Goal: Transaction & Acquisition: Purchase product/service

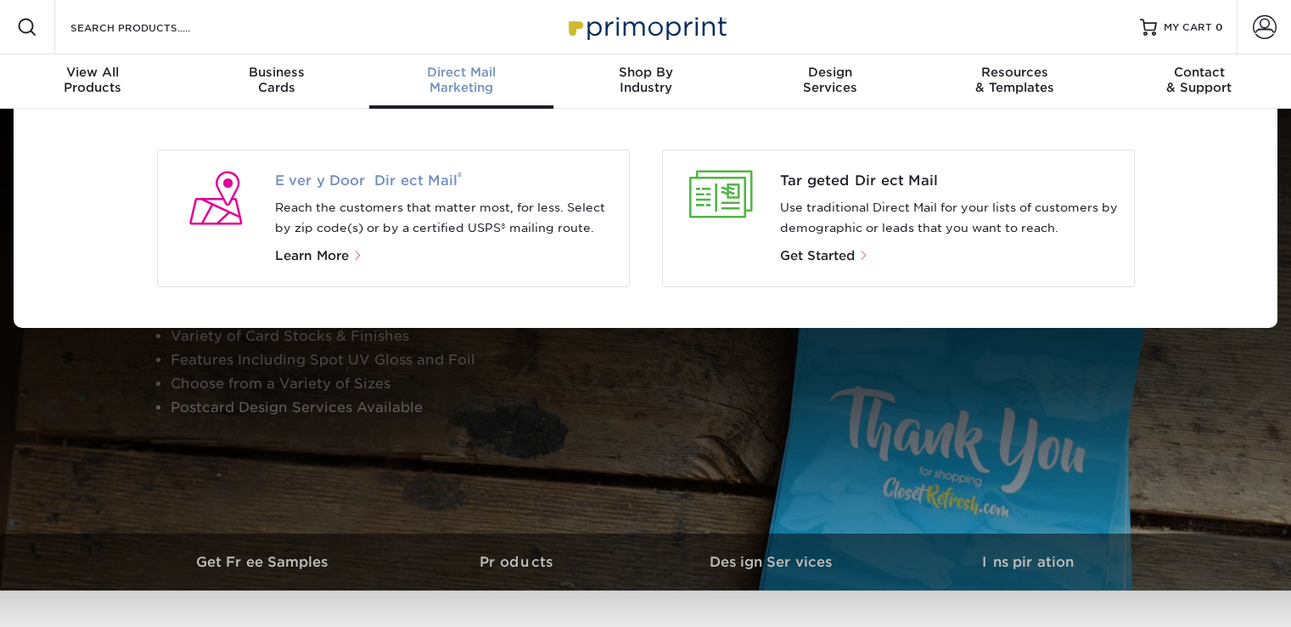
click at [364, 182] on span "Every Door Direct Mail ®" at bounding box center [445, 181] width 340 height 20
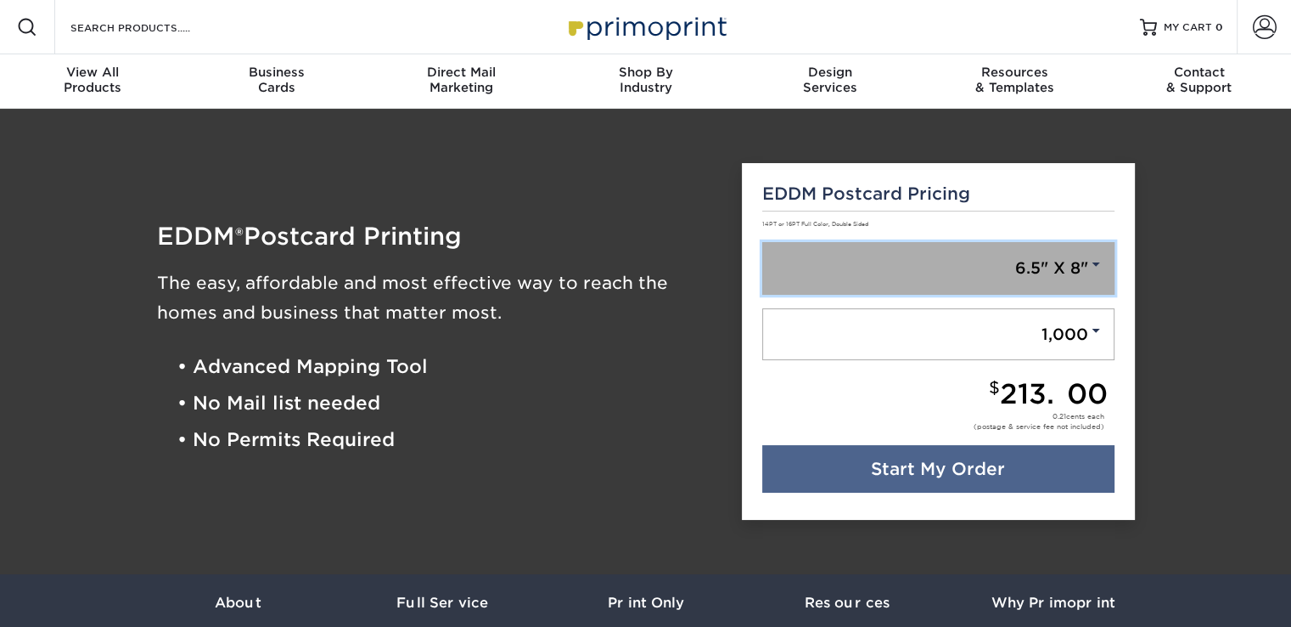
click at [1097, 271] on span at bounding box center [1096, 263] width 15 height 15
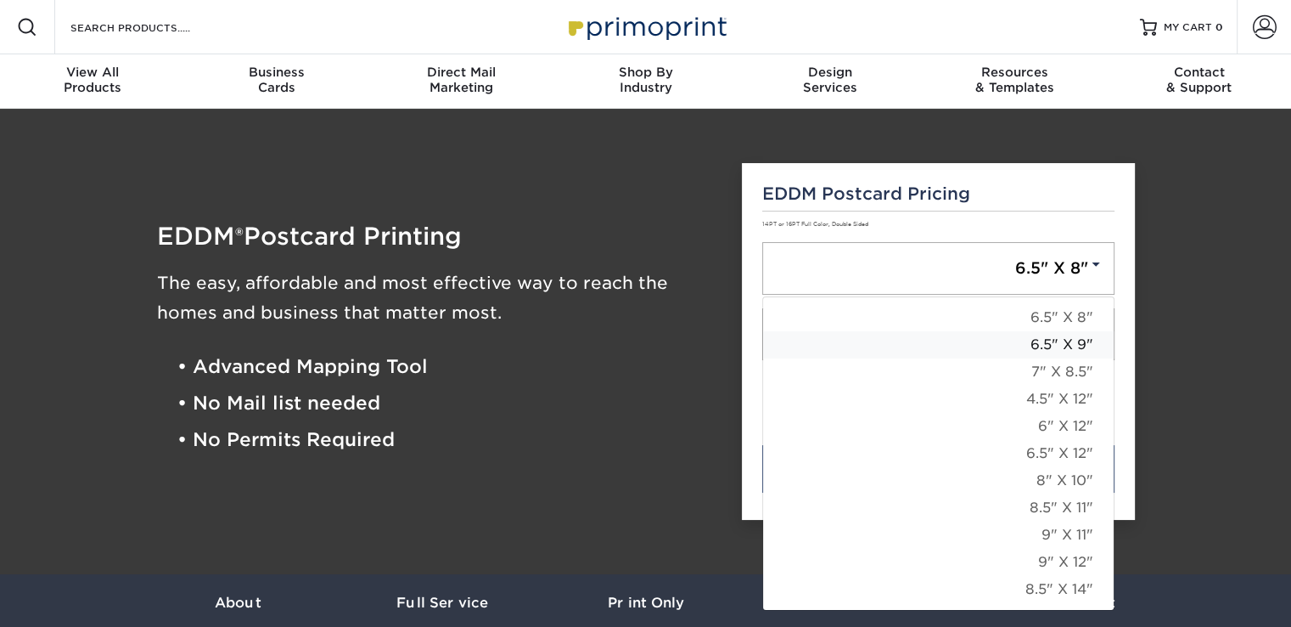
click at [1080, 349] on link "6.5" X 9"" at bounding box center [938, 344] width 351 height 27
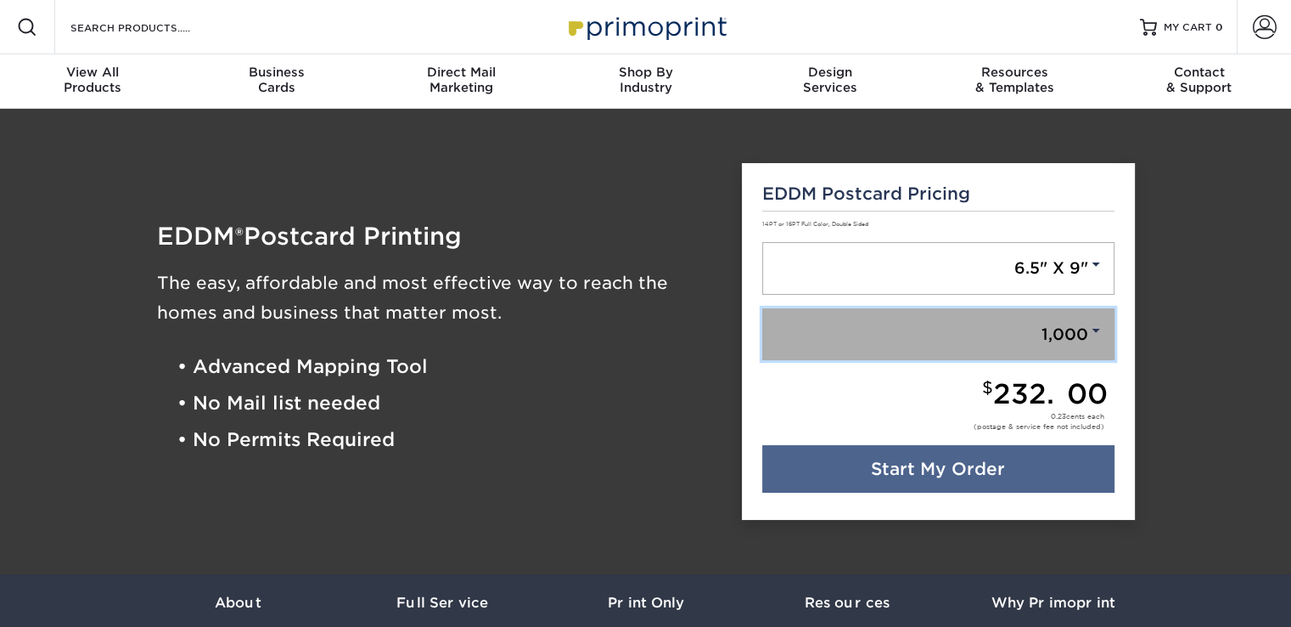
click at [1096, 329] on span at bounding box center [1096, 330] width 15 height 15
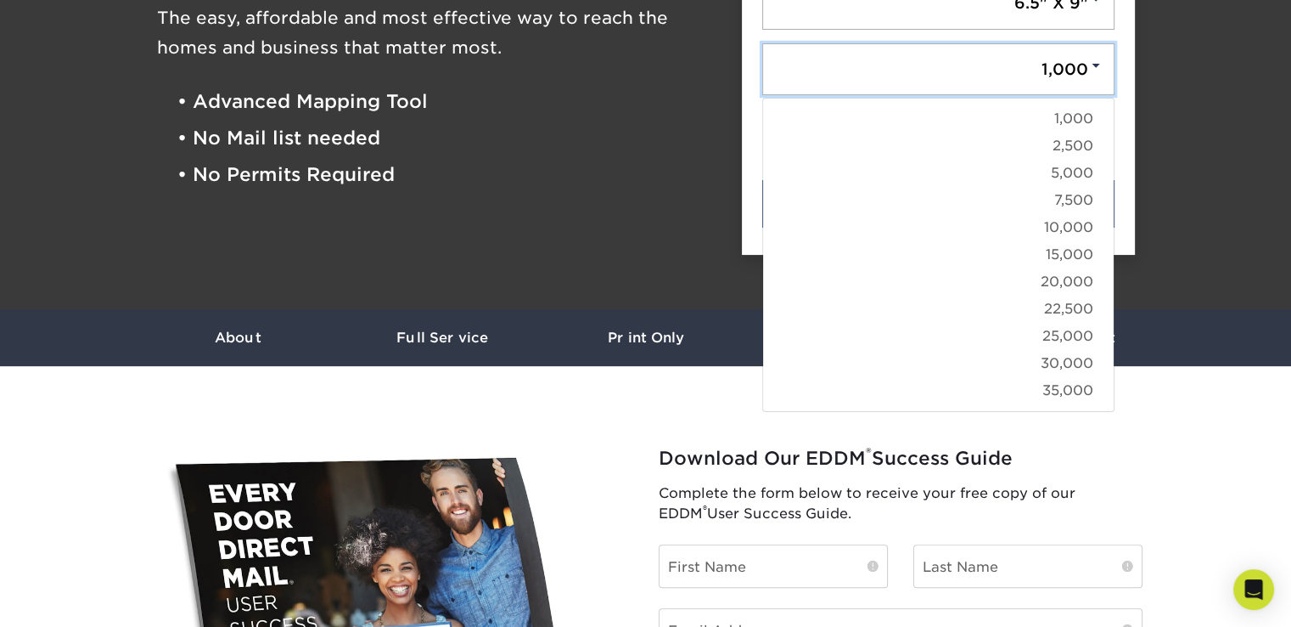
scroll to position [258, 0]
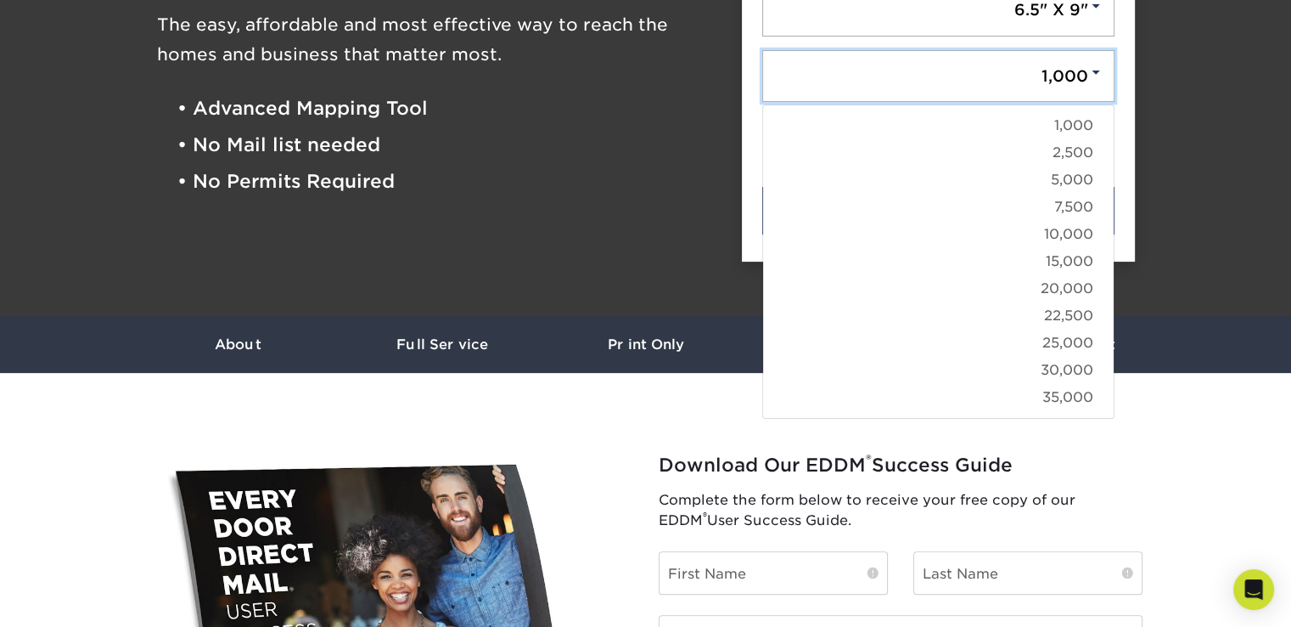
drag, startPoint x: 1297, startPoint y: 76, endPoint x: 1297, endPoint y: 121, distance: 45.0
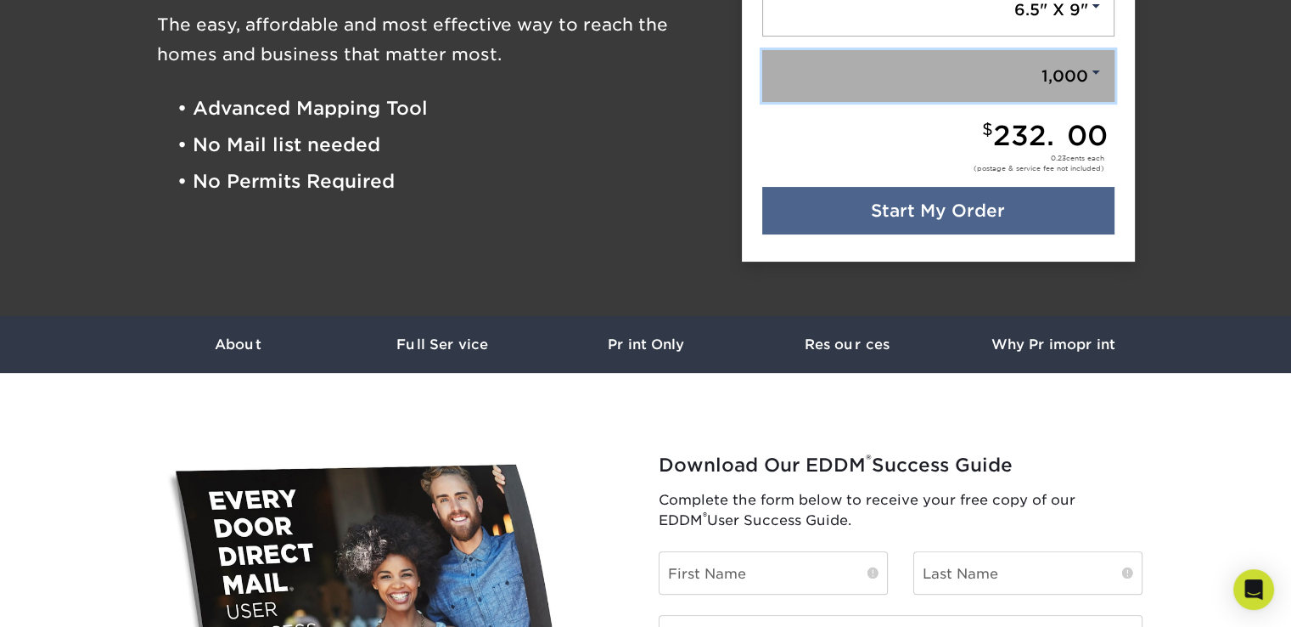
click at [1089, 72] on span at bounding box center [1096, 72] width 15 height 15
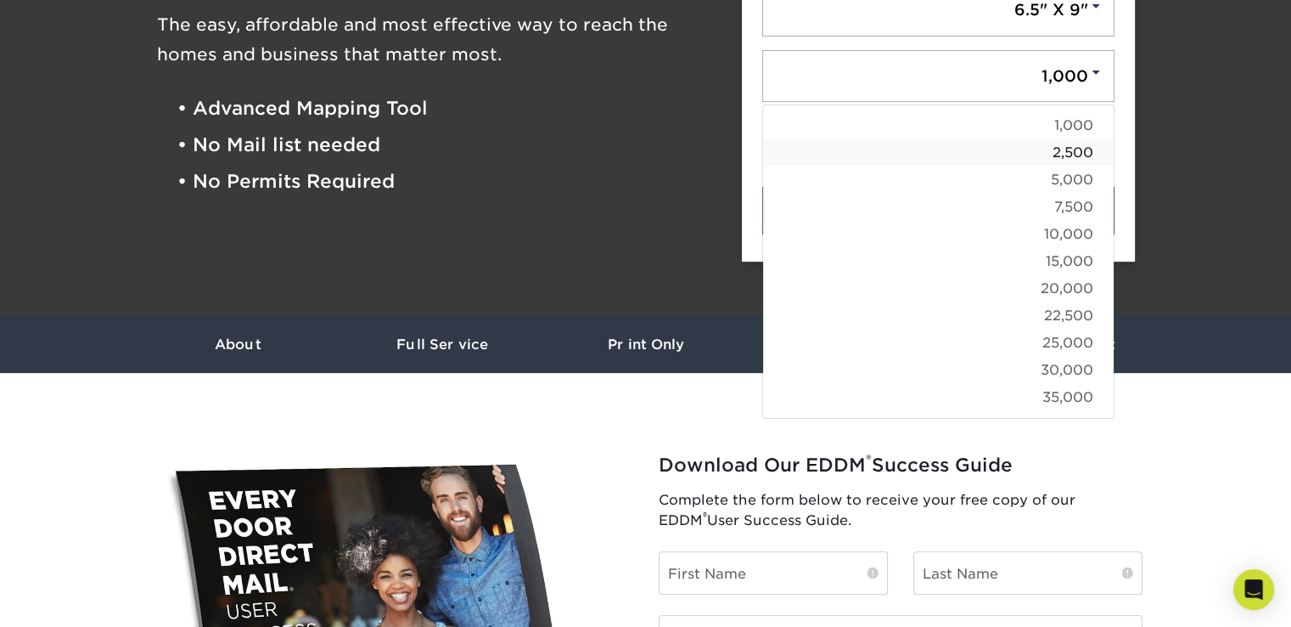
click at [1067, 152] on link "2,500" at bounding box center [938, 152] width 351 height 27
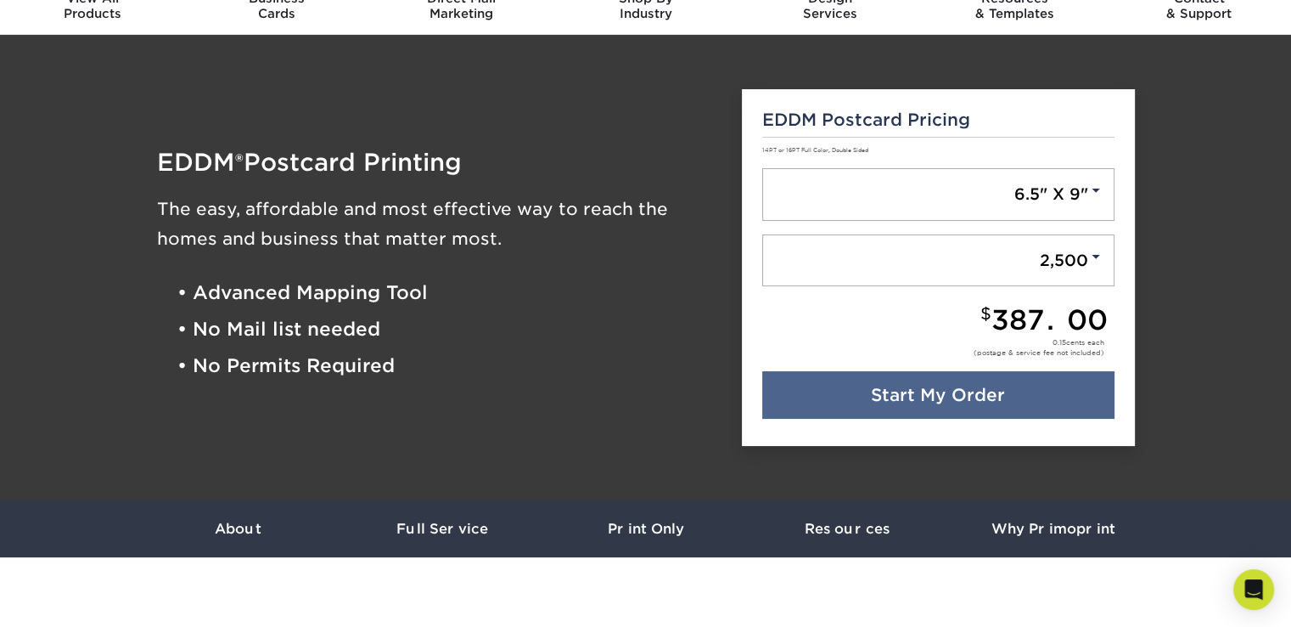
scroll to position [0, 0]
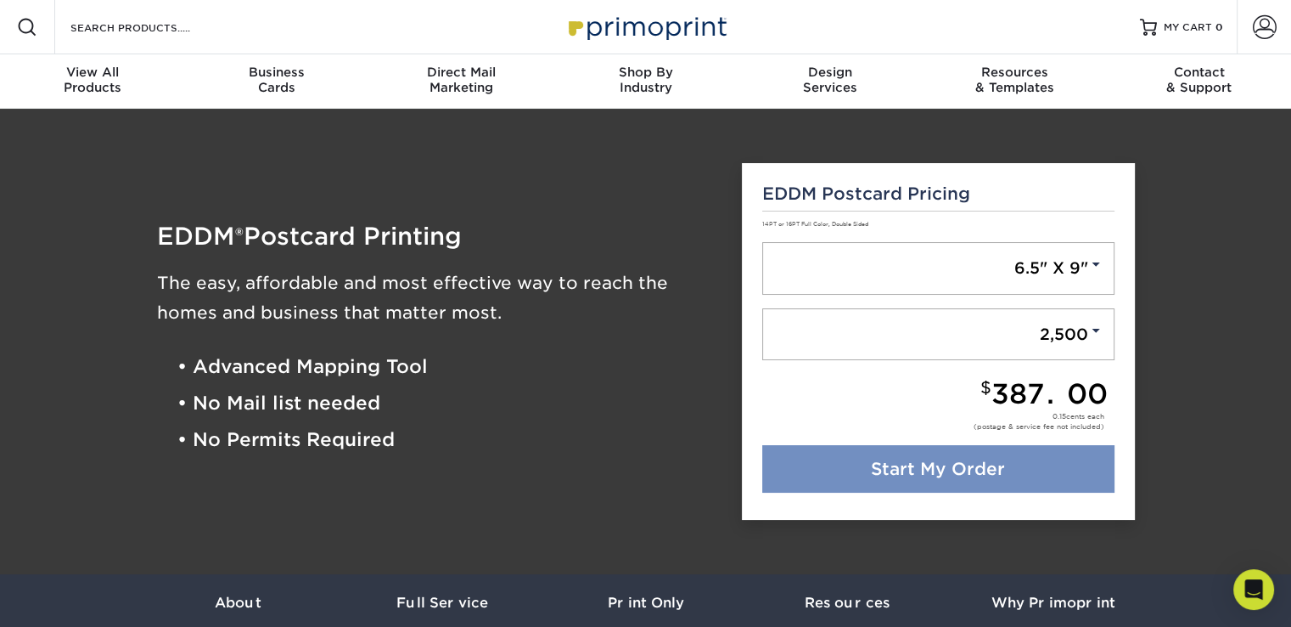
click at [935, 459] on link "Start My Order" at bounding box center [938, 469] width 352 height 48
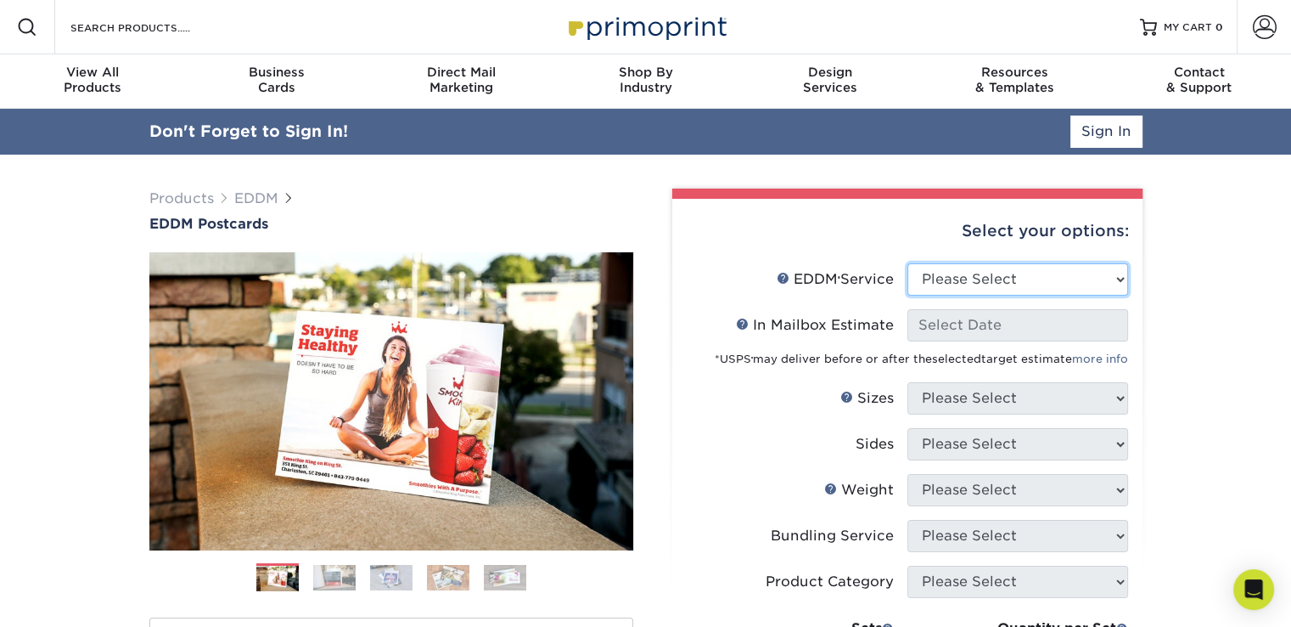
click at [1122, 273] on select "Please Select Full Service Print Only" at bounding box center [1018, 279] width 221 height 32
select select "print_only"
click at [908, 263] on select "Please Select Full Service Print Only" at bounding box center [1018, 279] width 221 height 32
select select "-1"
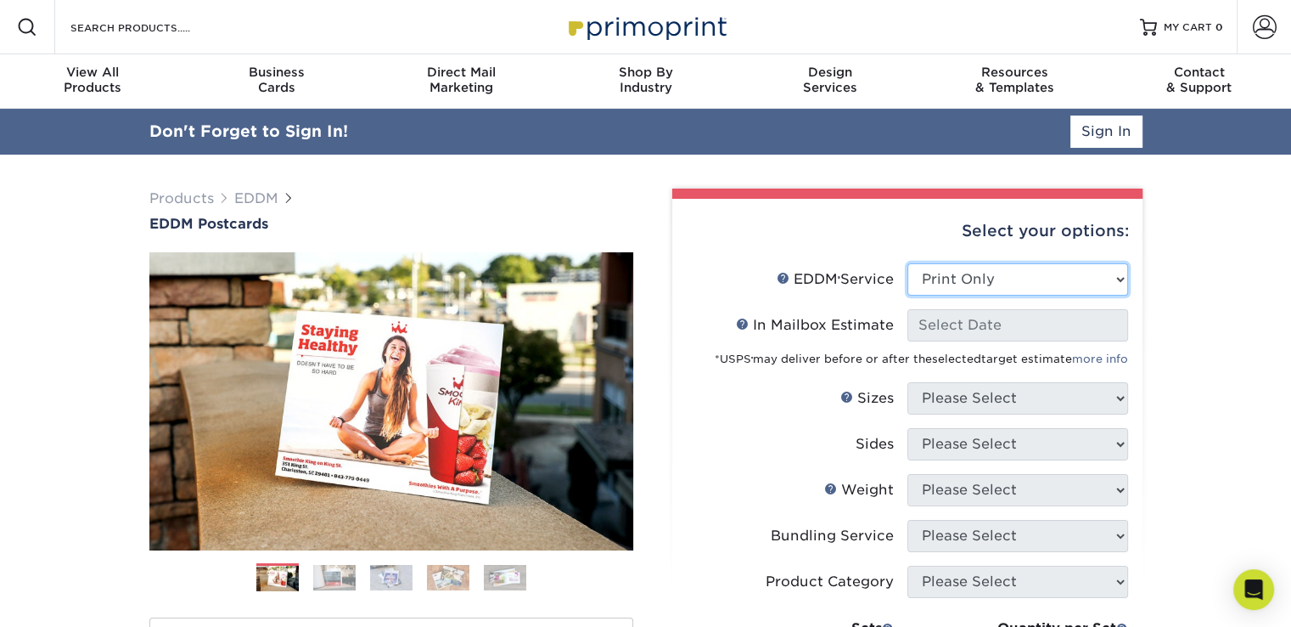
select select "-1"
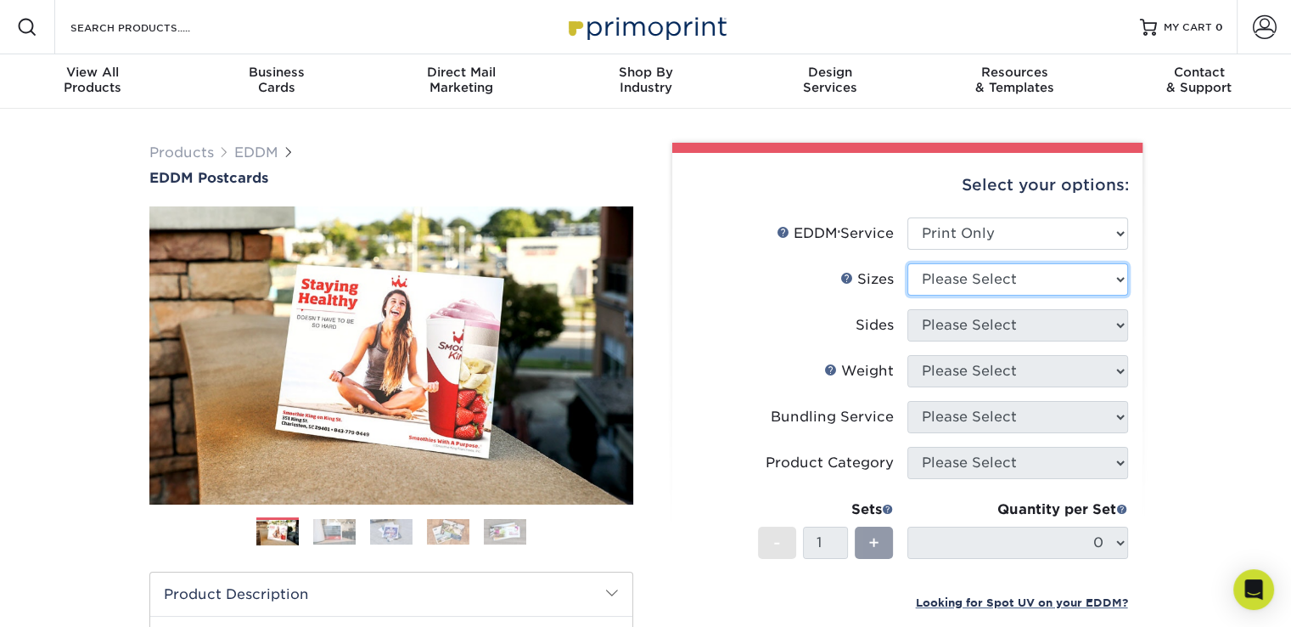
click at [1115, 278] on select "Please Select 4.5" x 12" 6" x 12" 6.5" x 8" 6.5" x 9" 6.5" x 12" 7" x 8.5" 8" x…" at bounding box center [1018, 279] width 221 height 32
select select "6.50x9.00"
click at [908, 263] on select "Please Select 4.5" x 12" 6" x 12" 6.5" x 8" 6.5" x 9" 6.5" x 12" 7" x 8.5" 8" x…" at bounding box center [1018, 279] width 221 height 32
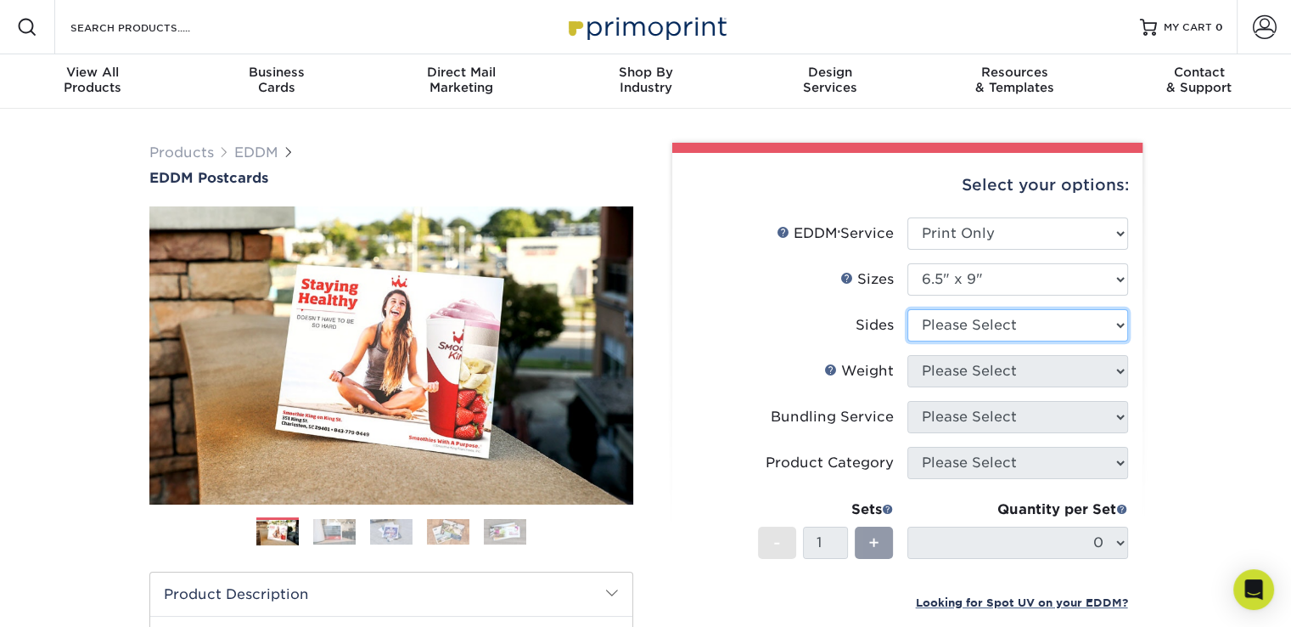
click at [1121, 321] on select "Please Select Print Both Sides Print Front Only" at bounding box center [1018, 325] width 221 height 32
select select "13abbda7-1d64-4f25-8bb2-c179b224825d"
click at [908, 309] on select "Please Select Print Both Sides Print Front Only" at bounding box center [1018, 325] width 221 height 32
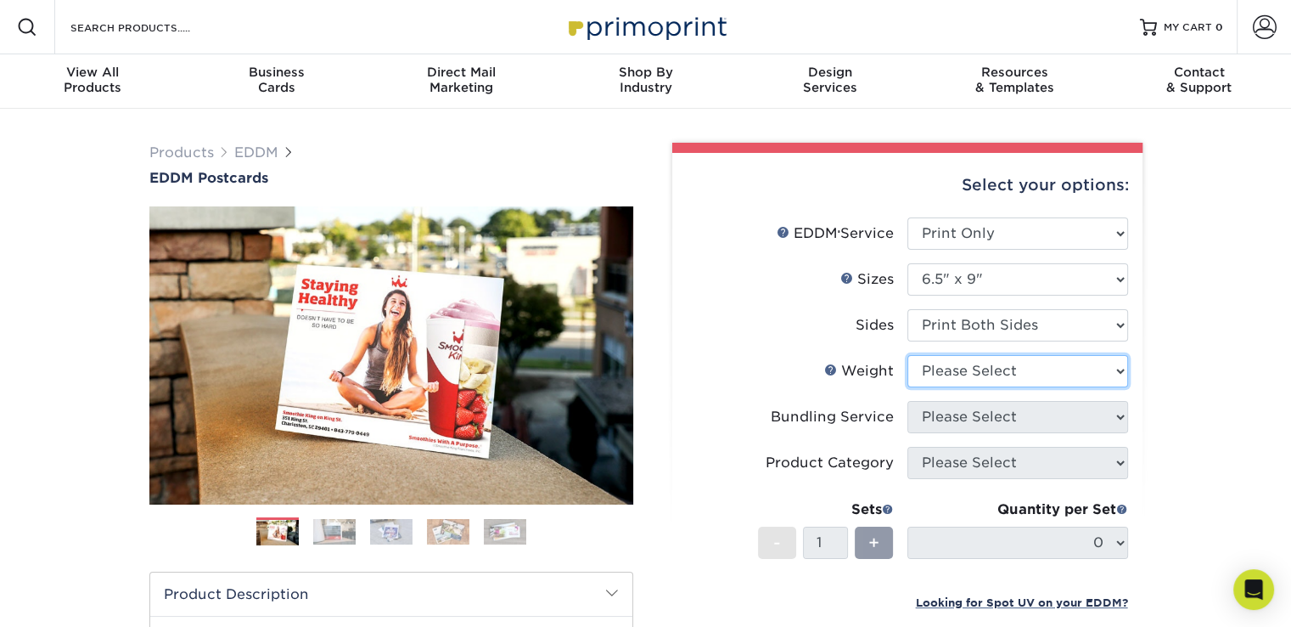
click at [1122, 364] on select "Please Select 16PT 14PT" at bounding box center [1018, 371] width 221 height 32
select select "14PT"
click at [908, 355] on select "Please Select 16PT 14PT" at bounding box center [1018, 371] width 221 height 32
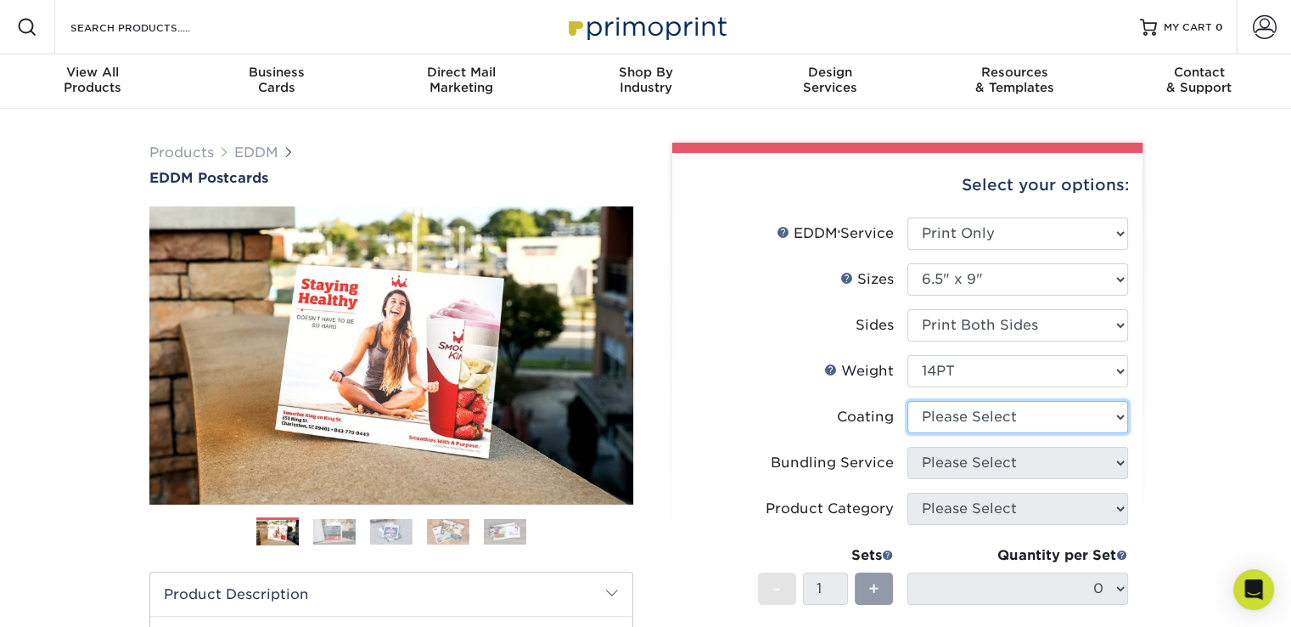
click at [1117, 419] on select at bounding box center [1018, 417] width 221 height 32
select select "ae367451-b2b8-45df-a344-0f05b6a12993"
click at [908, 401] on select at bounding box center [1018, 417] width 221 height 32
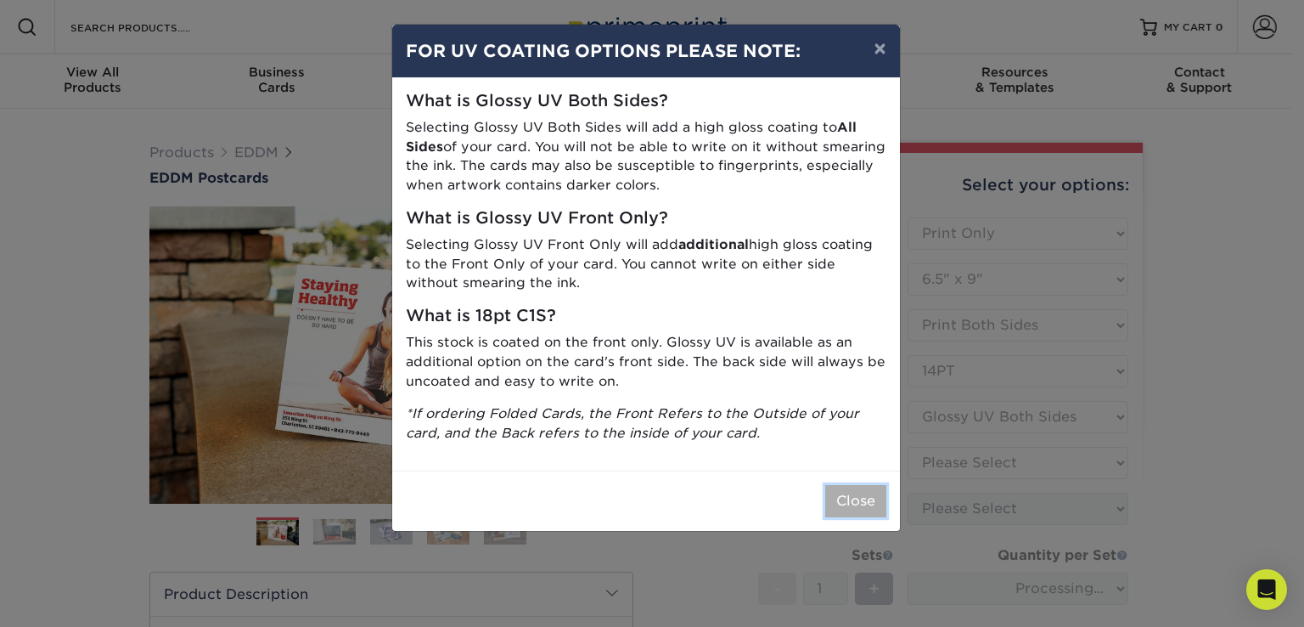
click at [846, 509] on button "Close" at bounding box center [855, 501] width 61 height 32
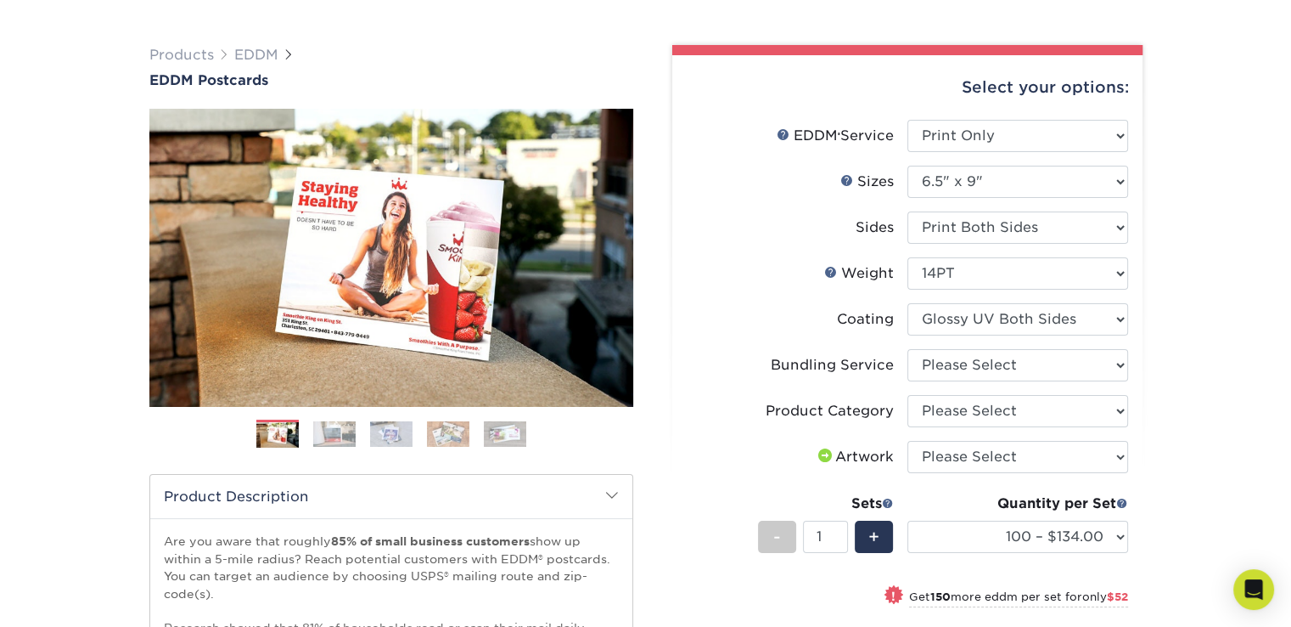
scroll to position [99, 0]
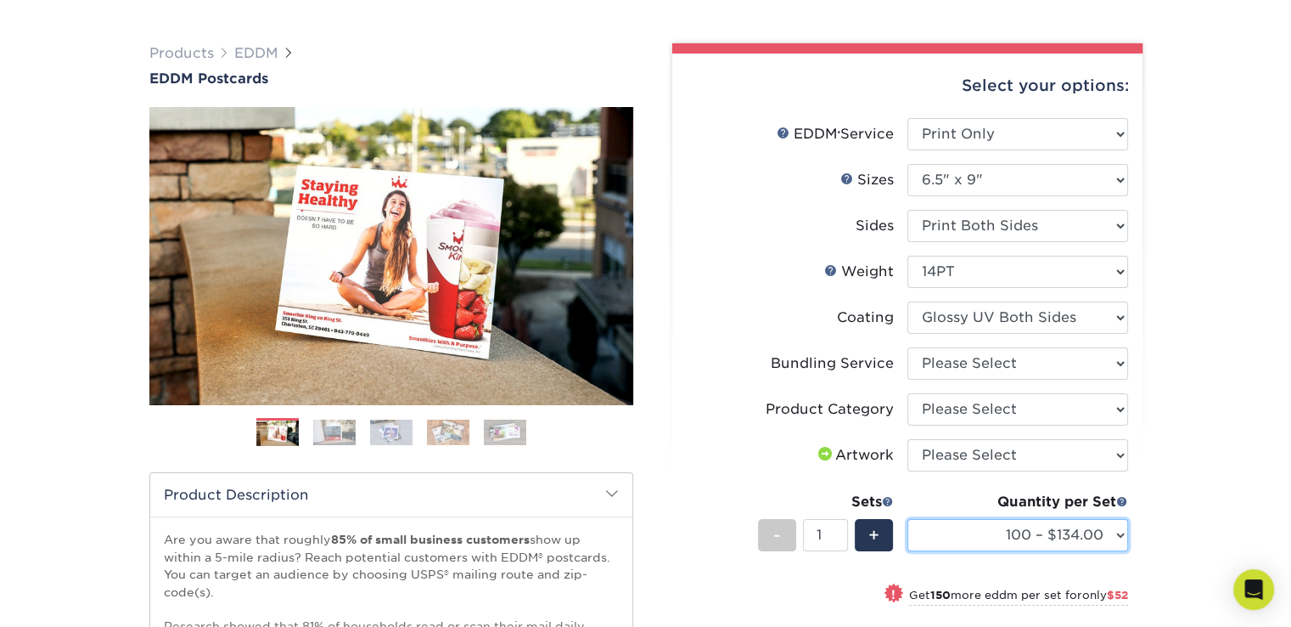
click at [1122, 531] on select "100 – $134.00 250 – $186.00 500 – $207.00 1000 – $232.00 2500 – $387.00 5000 – …" at bounding box center [1018, 535] width 221 height 32
select select "2500 – $387.00"
click at [908, 519] on select "100 – $134.00 250 – $186.00 500 – $207.00 1000 – $232.00 2500 – $387.00 5000 – …" at bounding box center [1018, 535] width 221 height 32
click at [1120, 533] on select "100 – $134.00 250 – $186.00 500 – $207.00 1000 – $232.00 2500 – $387.00 5000 – …" at bounding box center [1018, 535] width 221 height 32
